Goal: Task Accomplishment & Management: Manage account settings

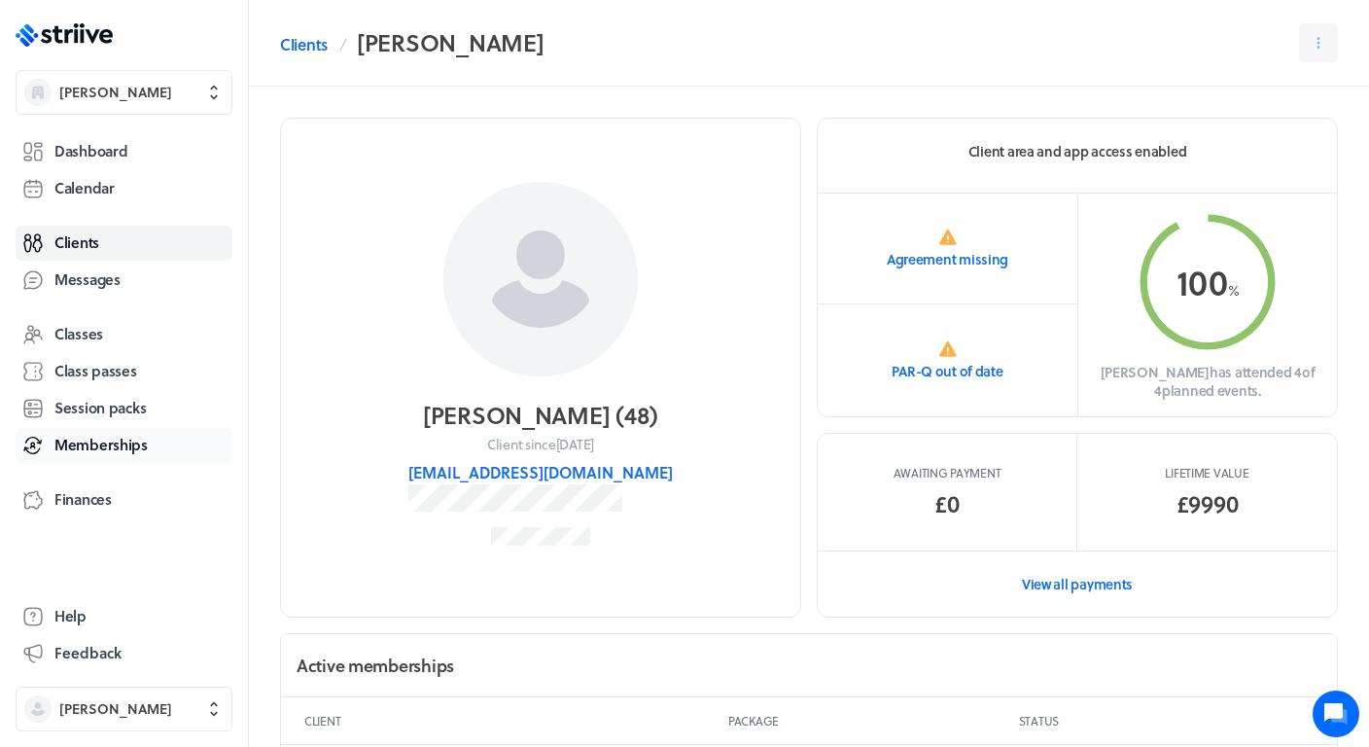
click at [121, 440] on span "Memberships" at bounding box center [100, 445] width 93 height 20
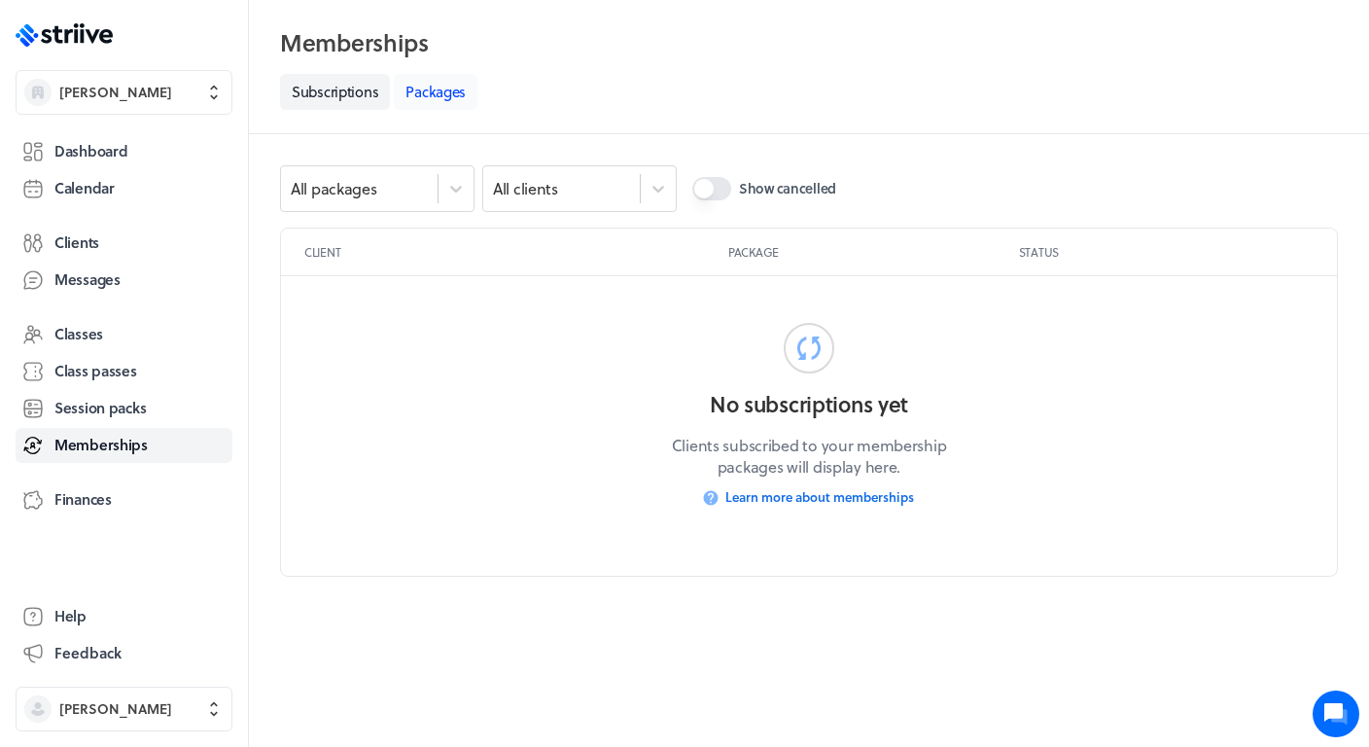
click at [458, 88] on link "Packages" at bounding box center [436, 92] width 84 height 36
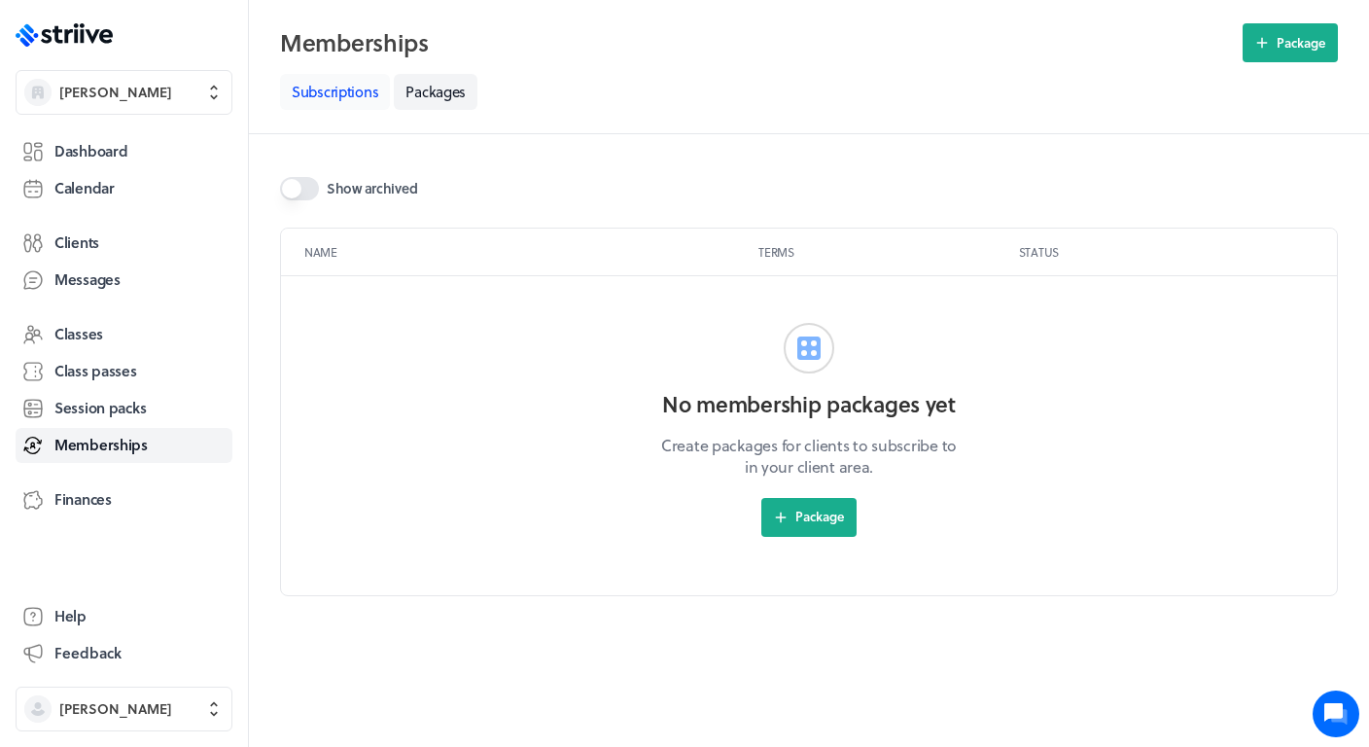
click at [352, 98] on link "Subscriptions" at bounding box center [335, 92] width 110 height 36
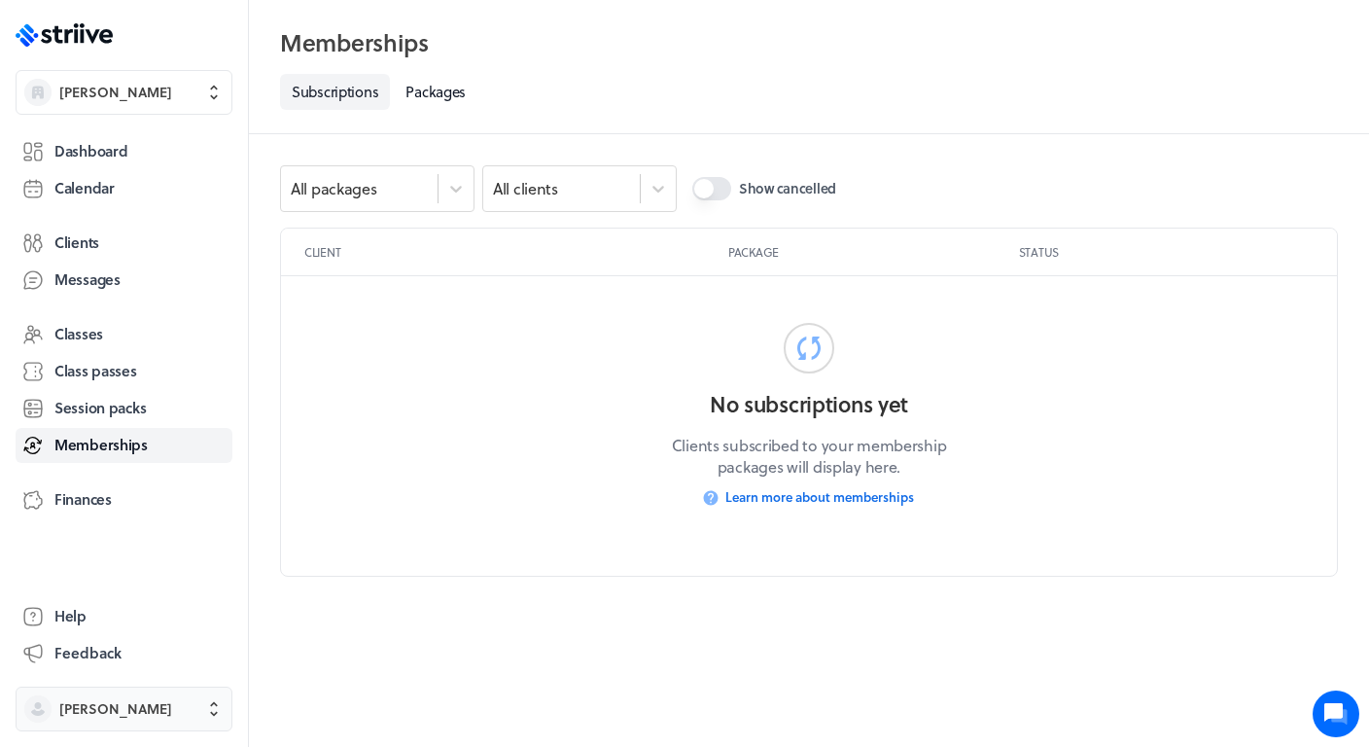
click at [75, 711] on span "[PERSON_NAME]" at bounding box center [115, 708] width 113 height 19
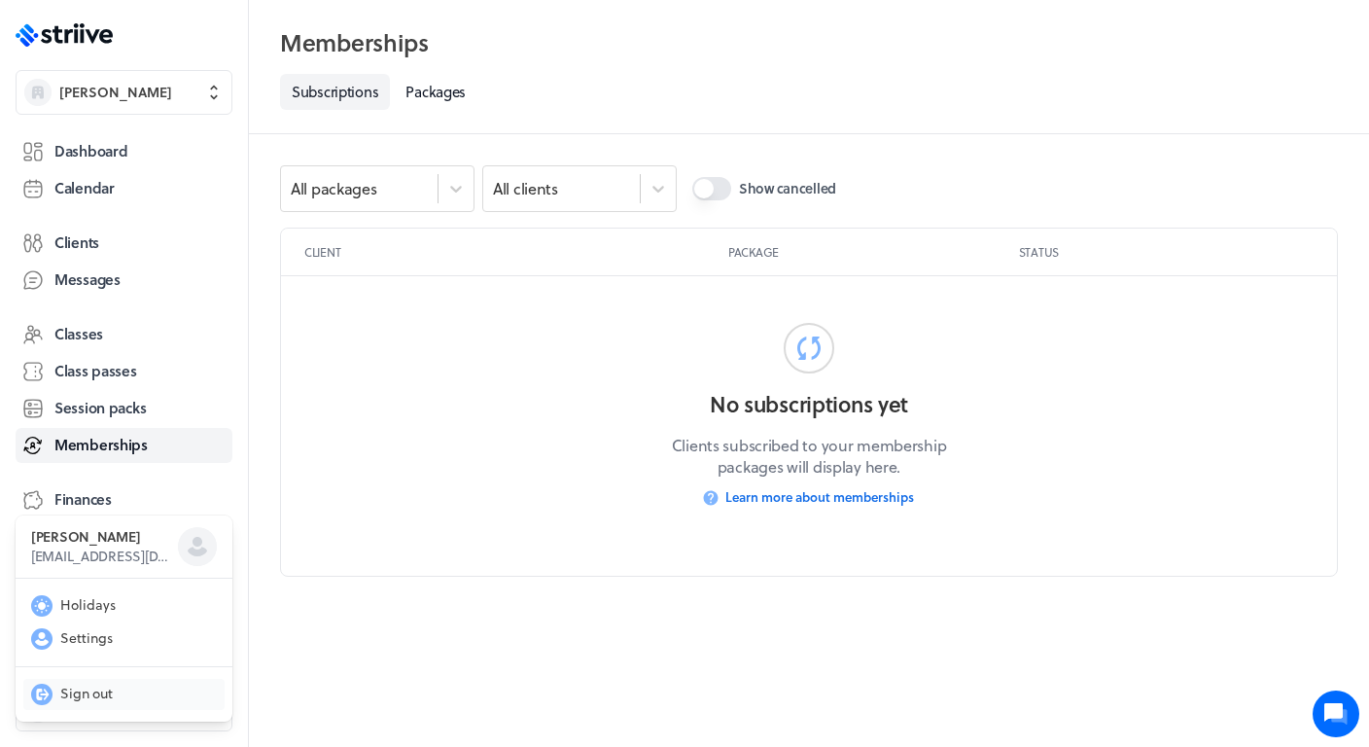
click at [110, 686] on span "Sign out" at bounding box center [86, 693] width 53 height 19
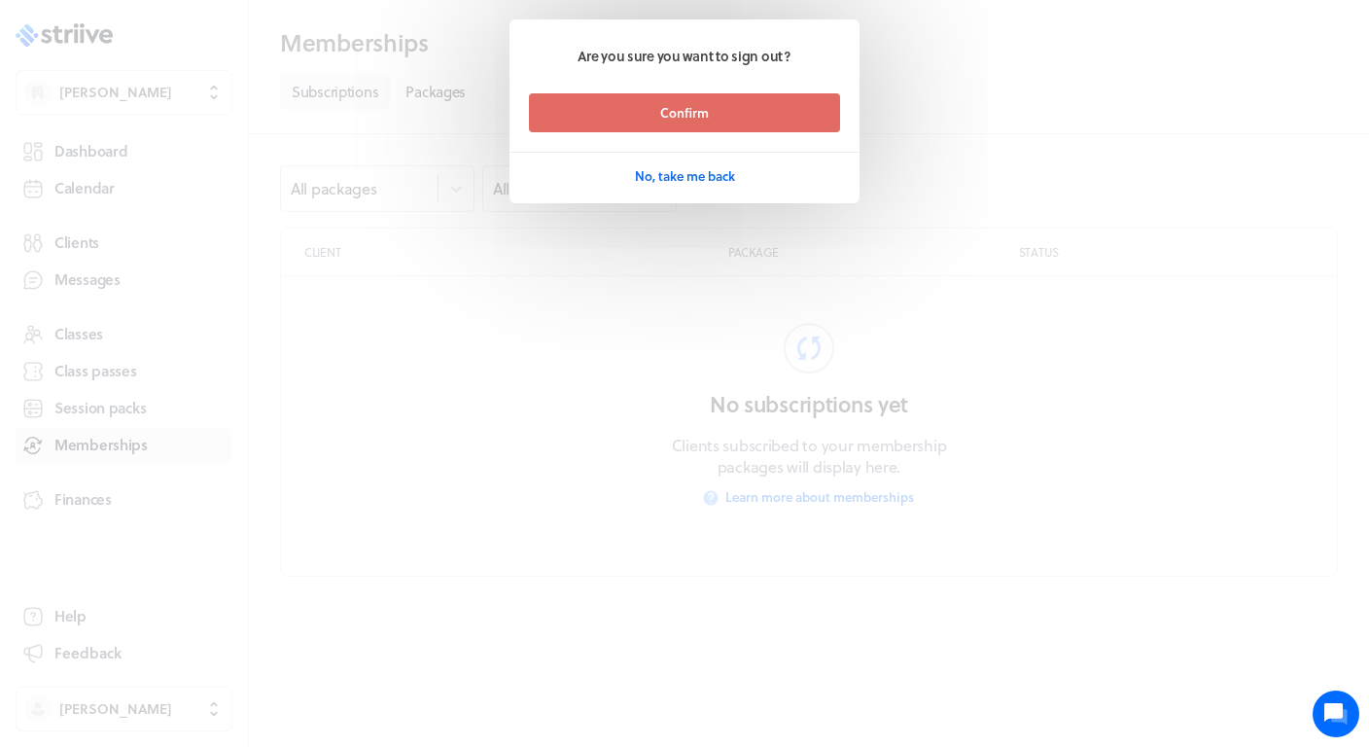
click at [742, 133] on footer "Confirm No, take me back" at bounding box center [685, 144] width 350 height 102
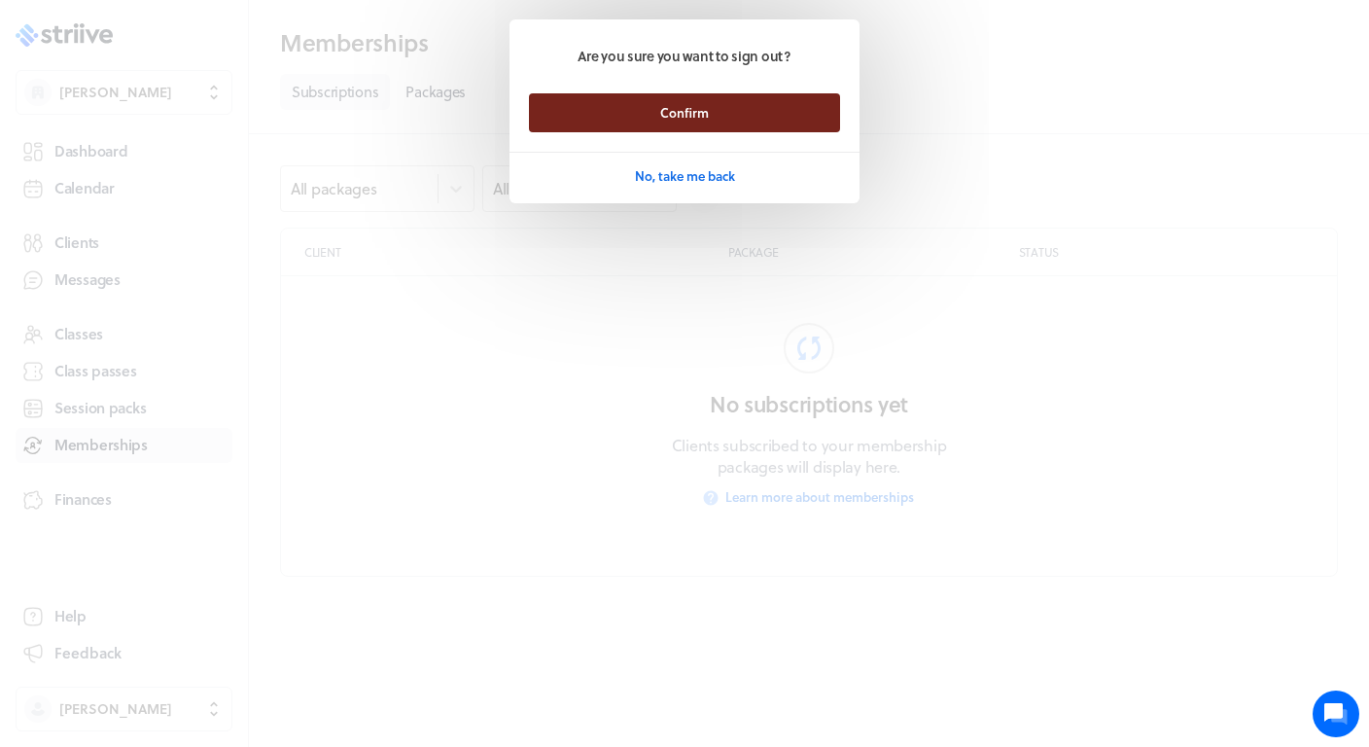
click at [733, 121] on button "Confirm" at bounding box center [684, 112] width 311 height 39
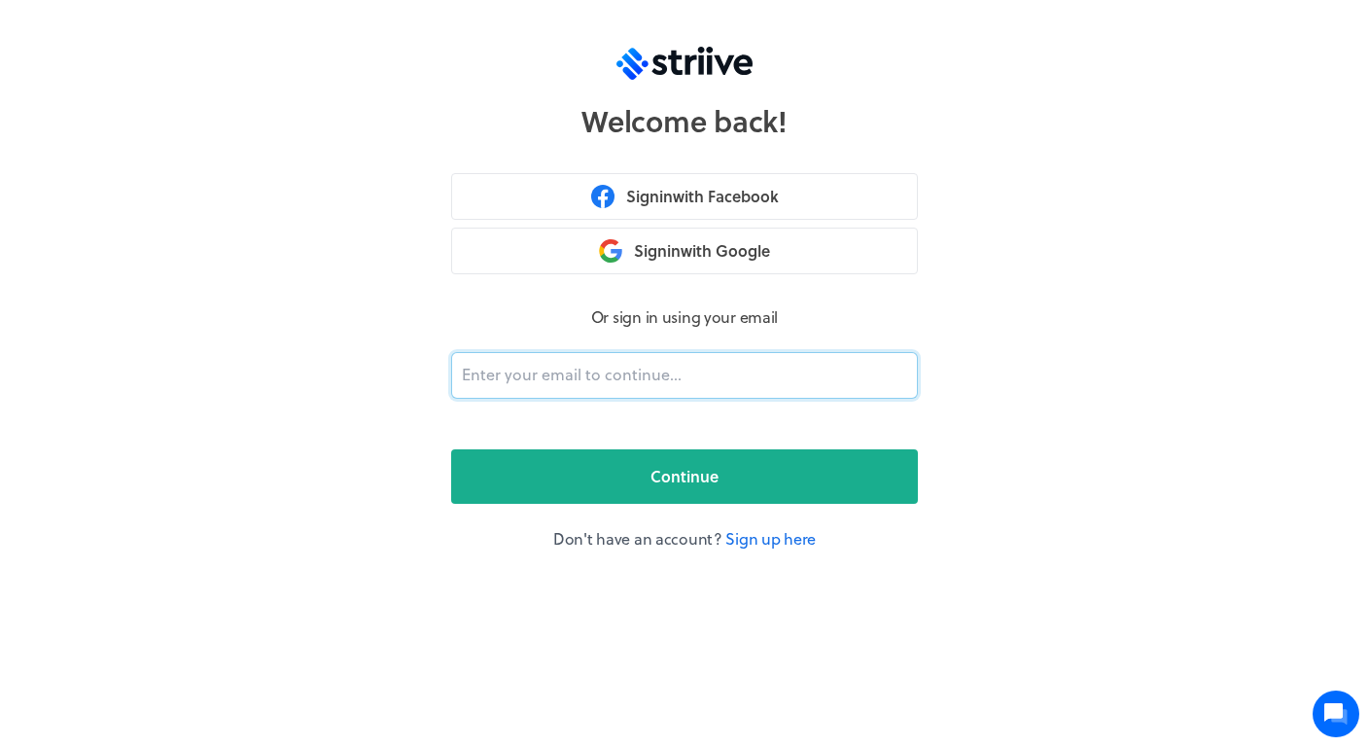
click at [538, 378] on input "email" at bounding box center [684, 375] width 467 height 47
type input "hel"
type input "hello@stable.fit"
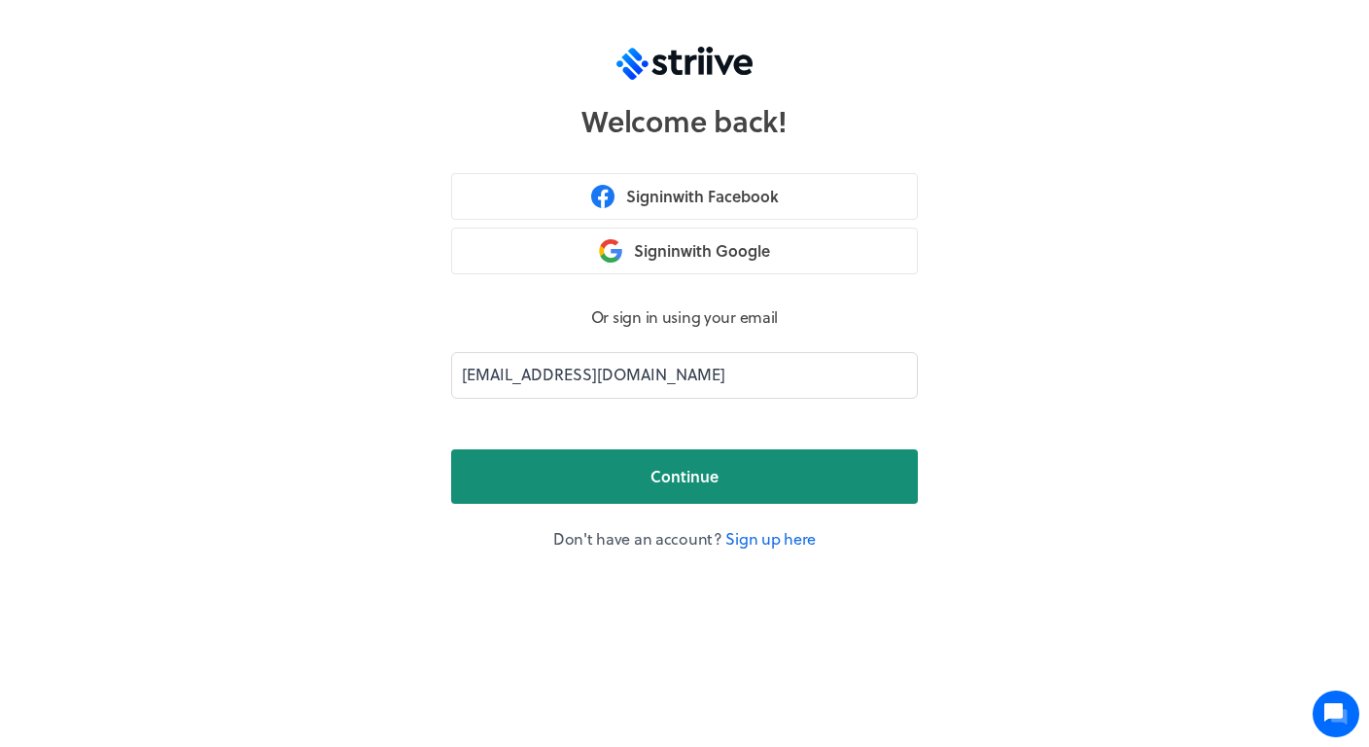
click at [621, 478] on button "Continue" at bounding box center [684, 476] width 467 height 54
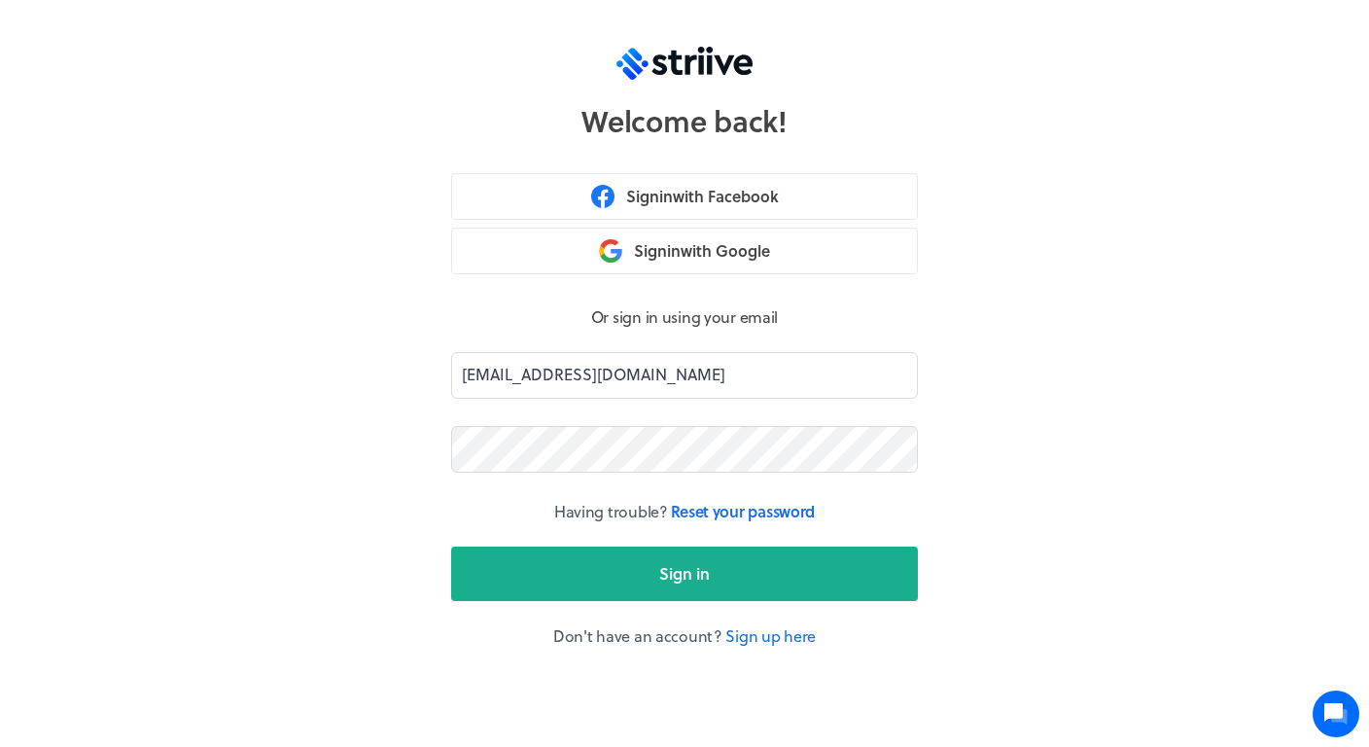
click at [685, 573] on button "Sign in" at bounding box center [684, 573] width 467 height 54
